Goal: Information Seeking & Learning: Learn about a topic

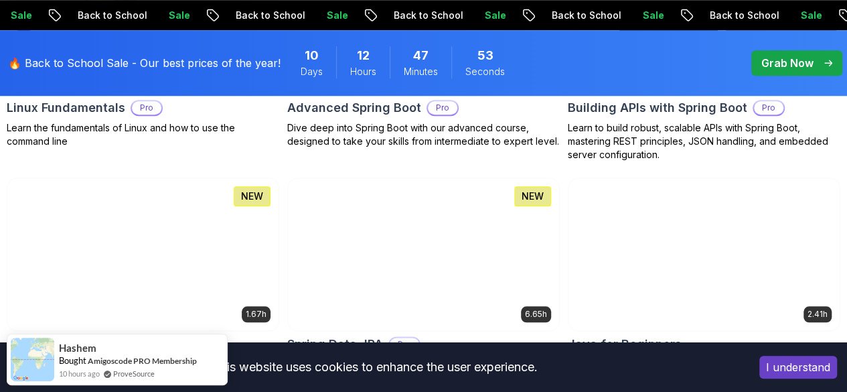
scroll to position [623, 0]
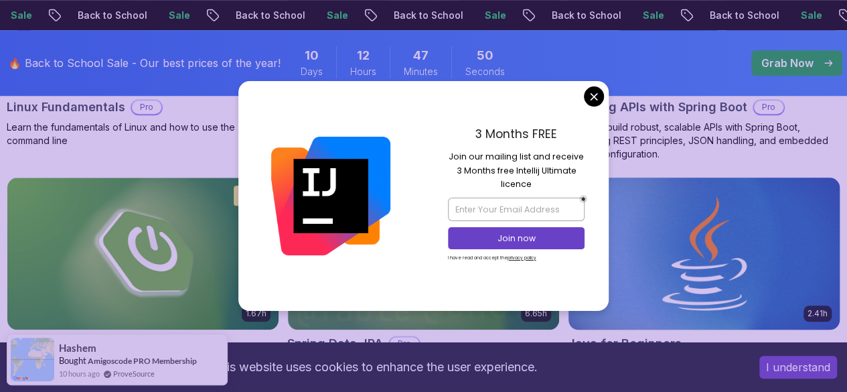
click at [699, 193] on img at bounding box center [704, 252] width 285 height 159
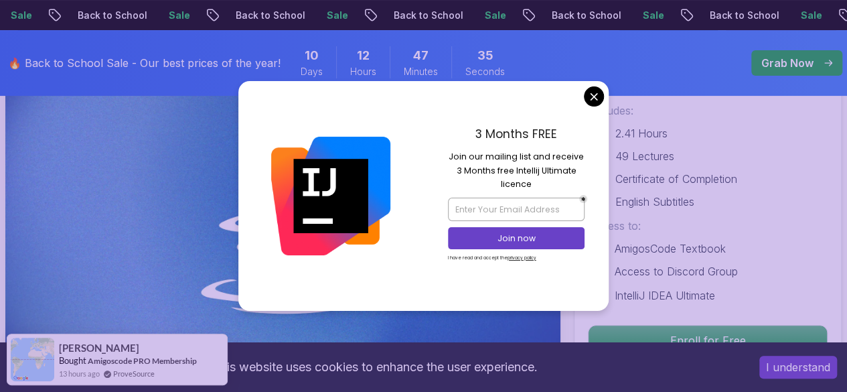
scroll to position [130, 0]
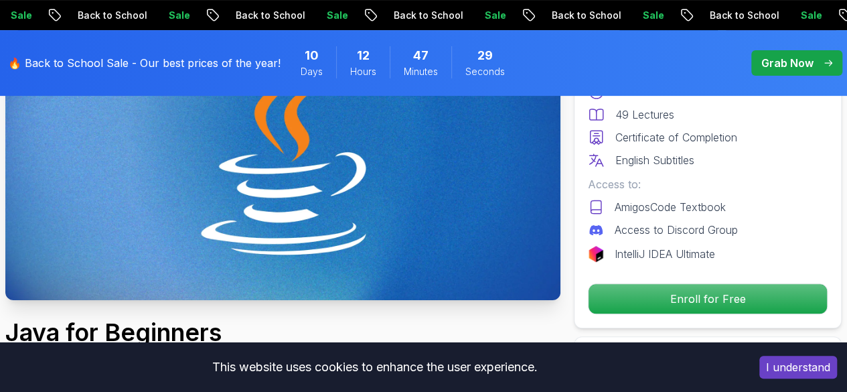
scroll to position [0, 0]
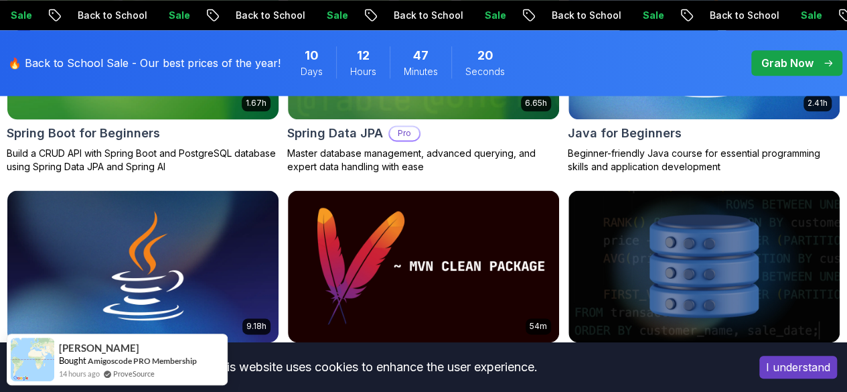
scroll to position [835, 0]
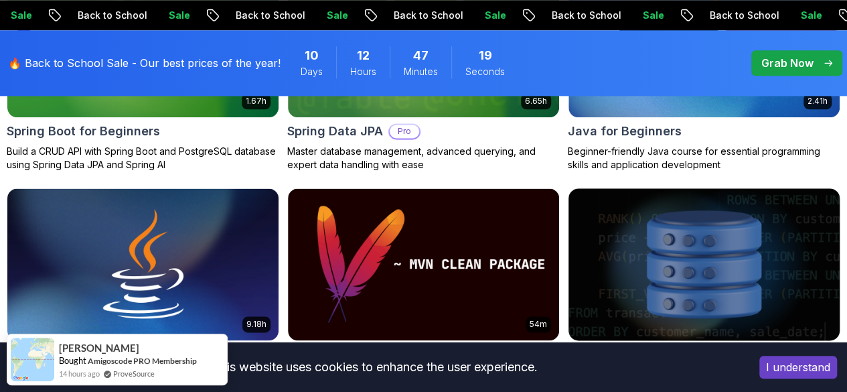
click at [732, 184] on img at bounding box center [704, 263] width 285 height 159
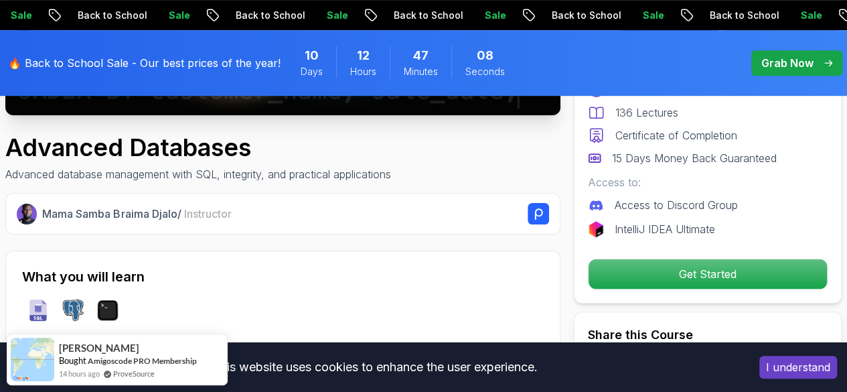
scroll to position [378, 0]
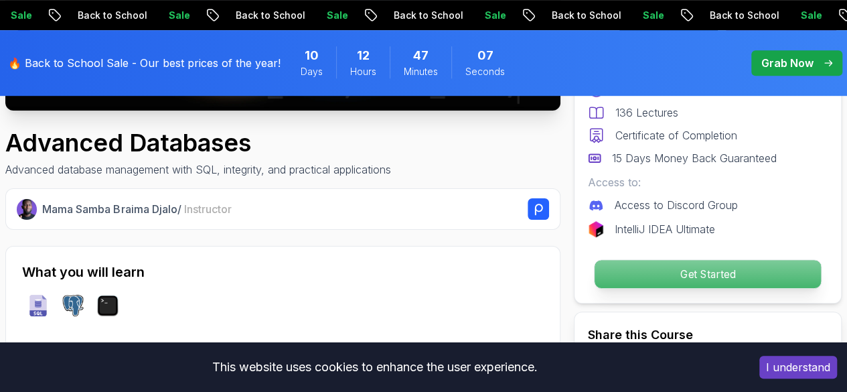
click at [655, 268] on p "Get Started" at bounding box center [708, 274] width 226 height 28
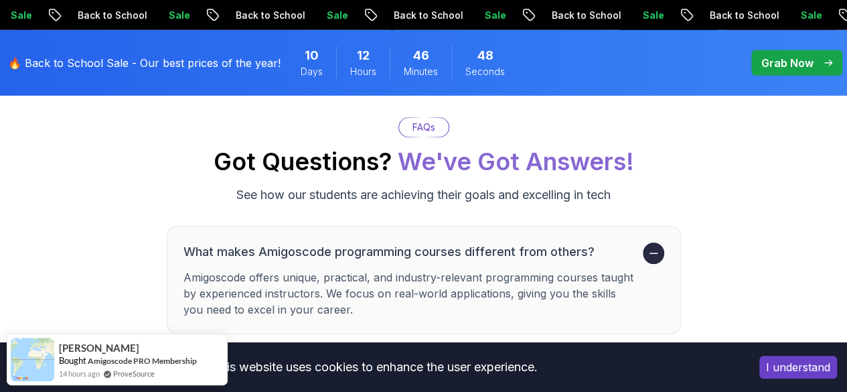
scroll to position [4470, 0]
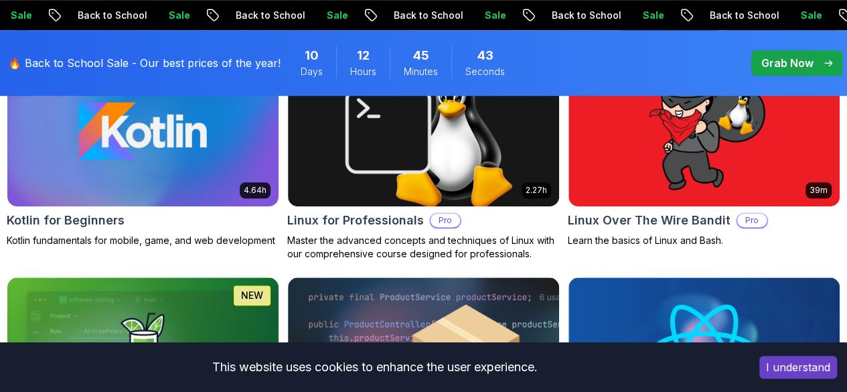
scroll to position [3020, 0]
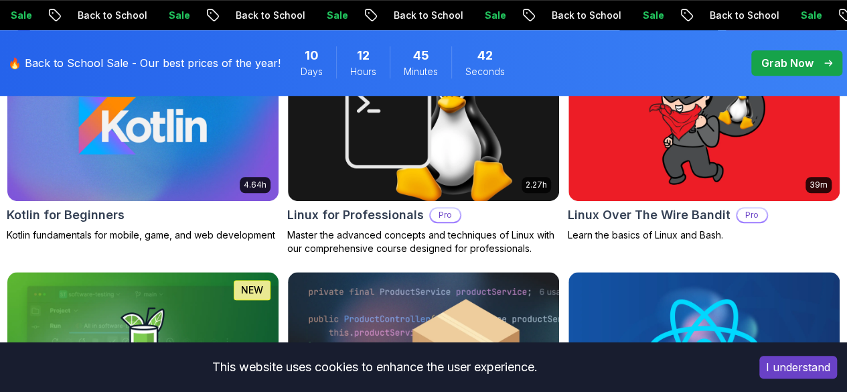
click at [0, 0] on p "0-1 Hour" at bounding box center [0, 0] width 0 height 0
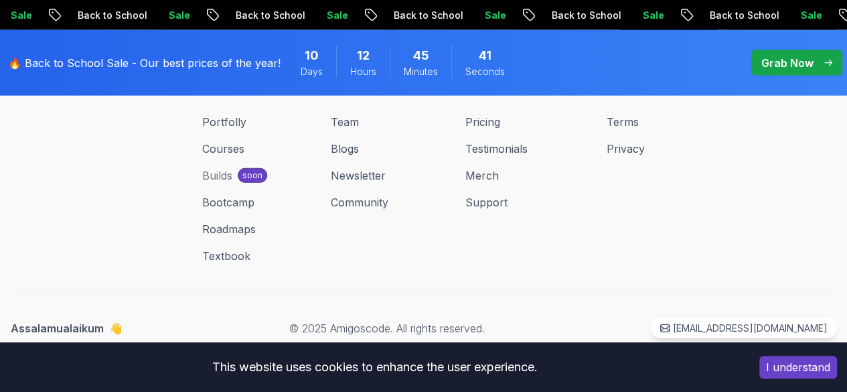
scroll to position [1442, 0]
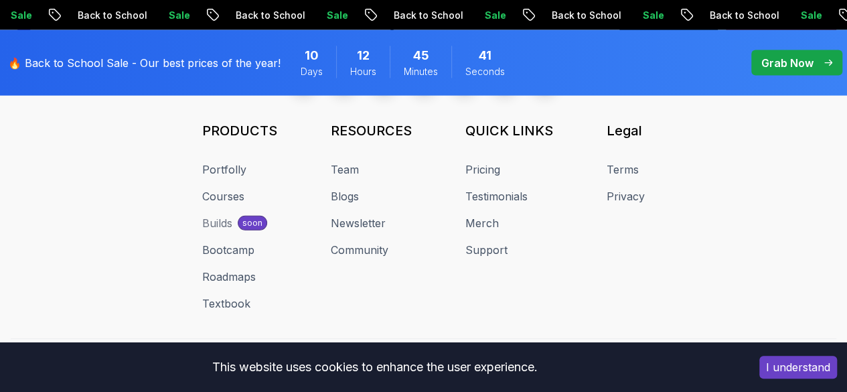
click at [31, 311] on div "JOIN OUR NEWSLETTER We'll send you a nice letter once per week. No spam. Submit…" at bounding box center [424, 148] width 826 height 473
